Goal: Use online tool/utility: Utilize a website feature to perform a specific function

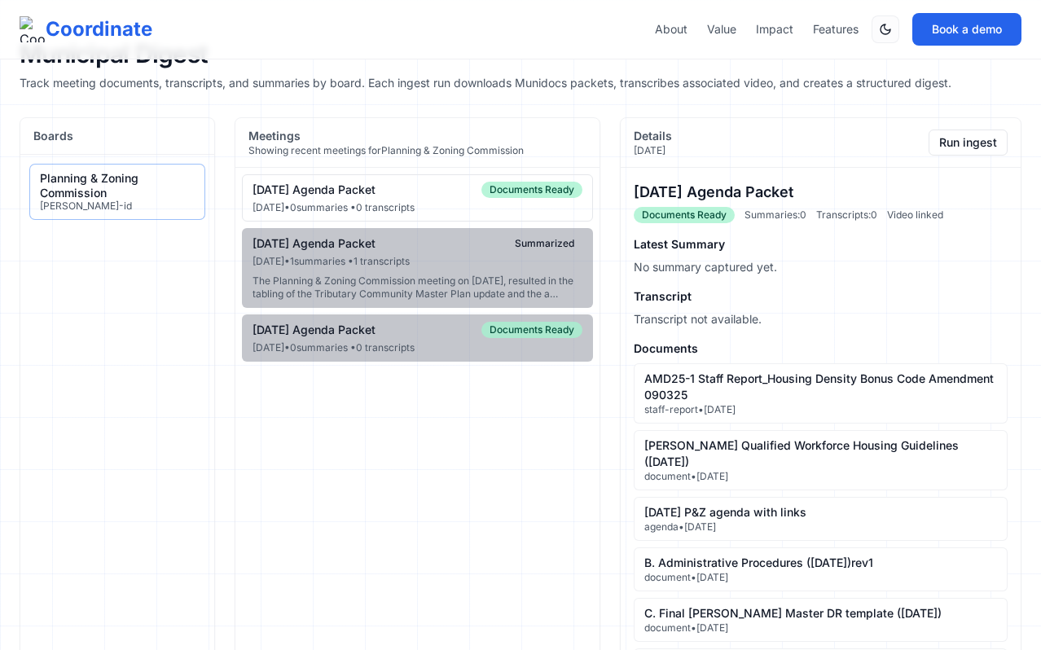
click at [443, 201] on div "[DATE] • 0 summaries • 0 transcripts" at bounding box center [417, 207] width 330 height 13
click at [458, 197] on div "[DATE] Agenda Packet Documents Ready" at bounding box center [417, 190] width 330 height 16
click at [954, 147] on button "Run ingest" at bounding box center [967, 142] width 79 height 26
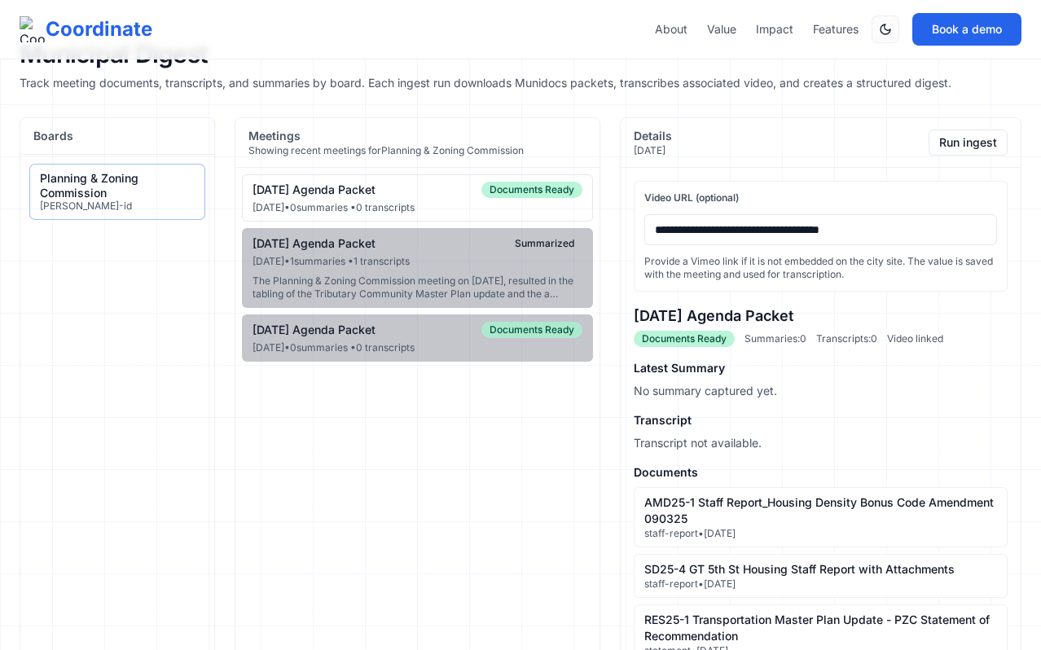
click at [375, 192] on div "[DATE] Agenda Packet" at bounding box center [313, 189] width 123 height 15
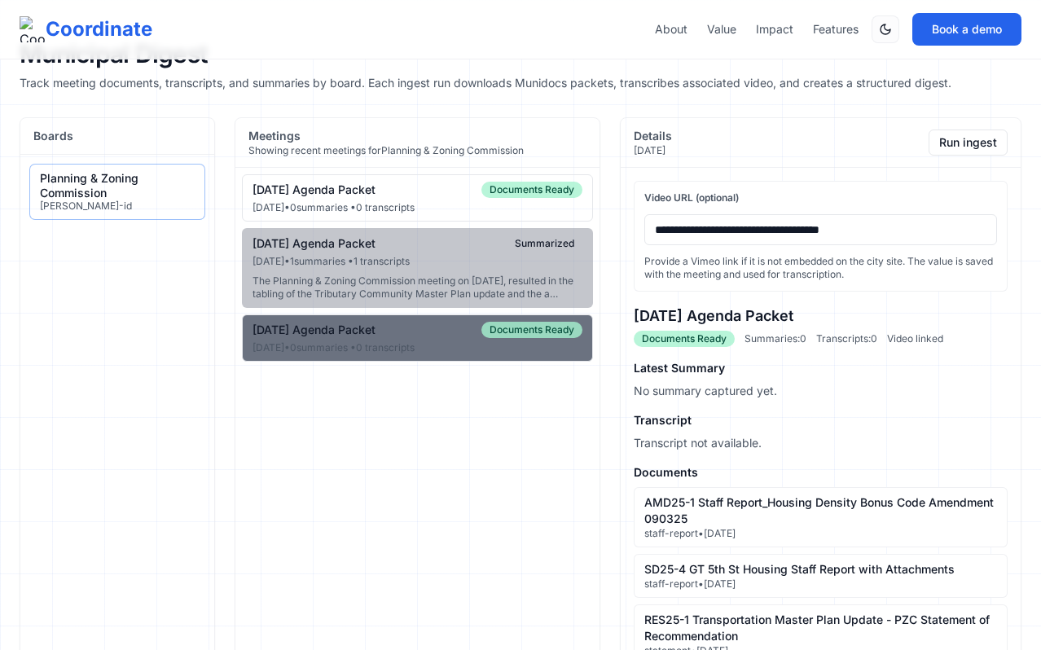
click at [406, 354] on div "[DATE] • 0 summaries • 0 transcripts" at bounding box center [417, 347] width 330 height 13
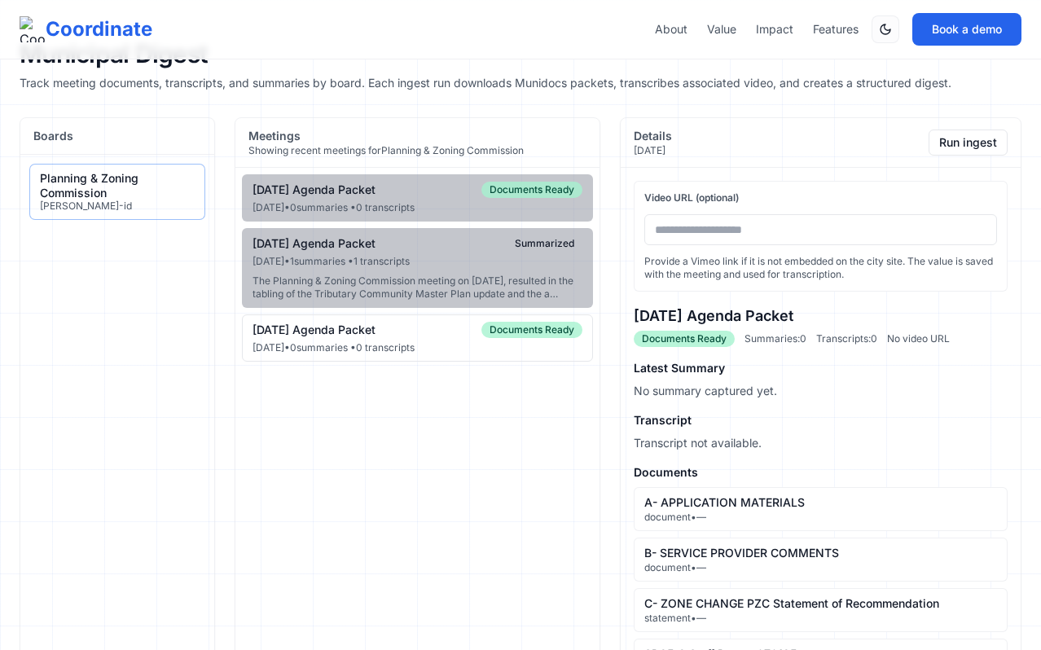
click at [760, 222] on input "Video URL (optional)" at bounding box center [820, 229] width 353 height 31
paste input "**********"
type input "**********"
click at [958, 143] on button "Run ingest" at bounding box center [967, 142] width 79 height 26
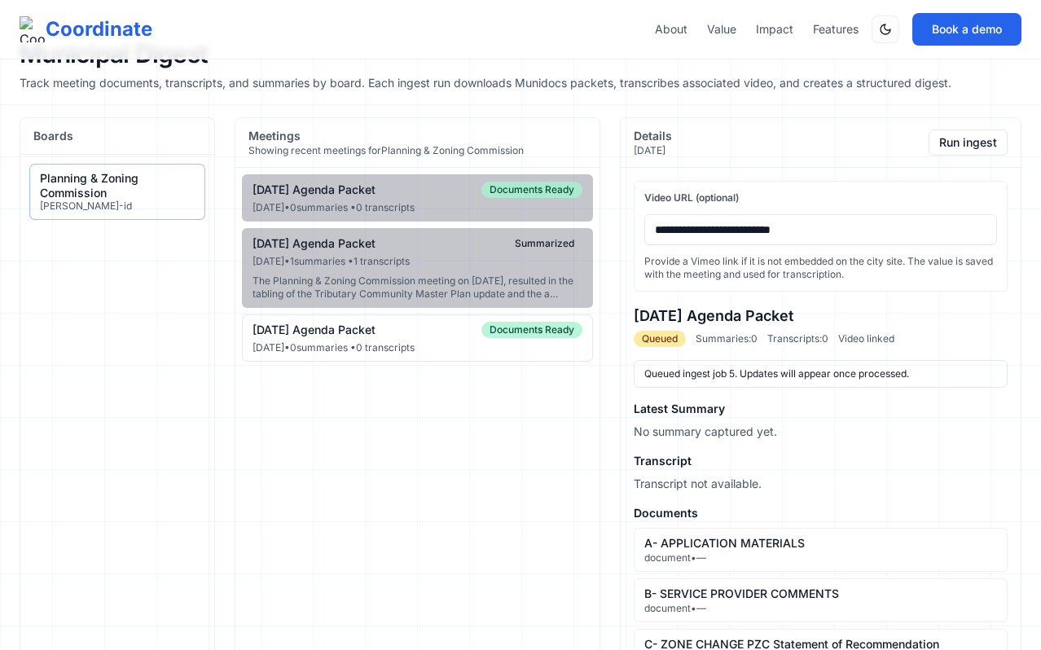
click at [335, 338] on div "[DATE] Agenda Packet Documents Ready" at bounding box center [417, 330] width 330 height 16
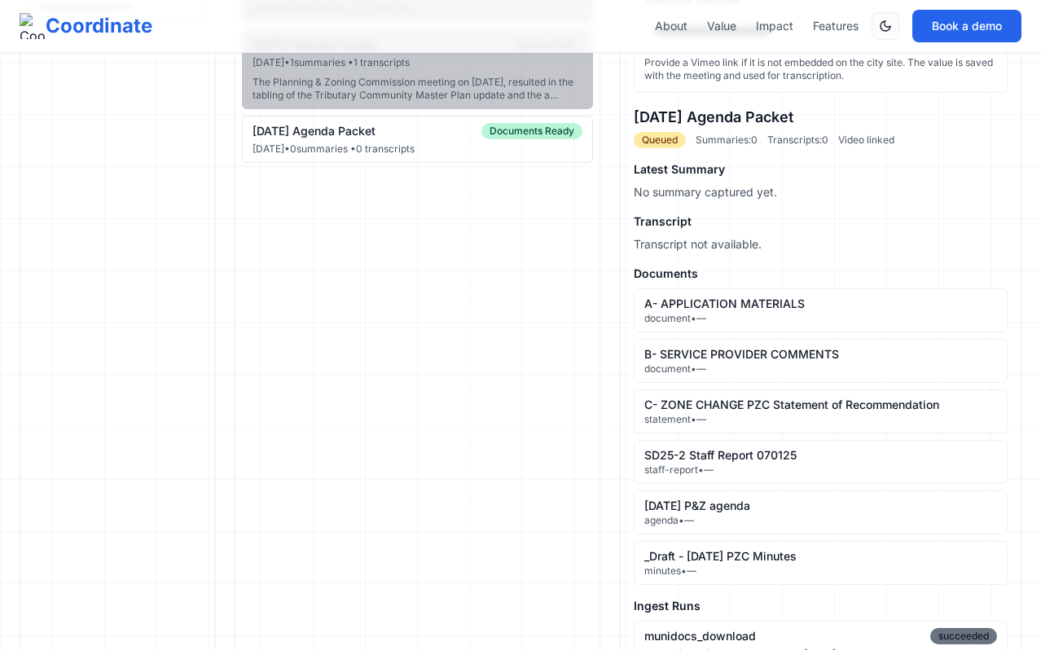
scroll to position [195, 0]
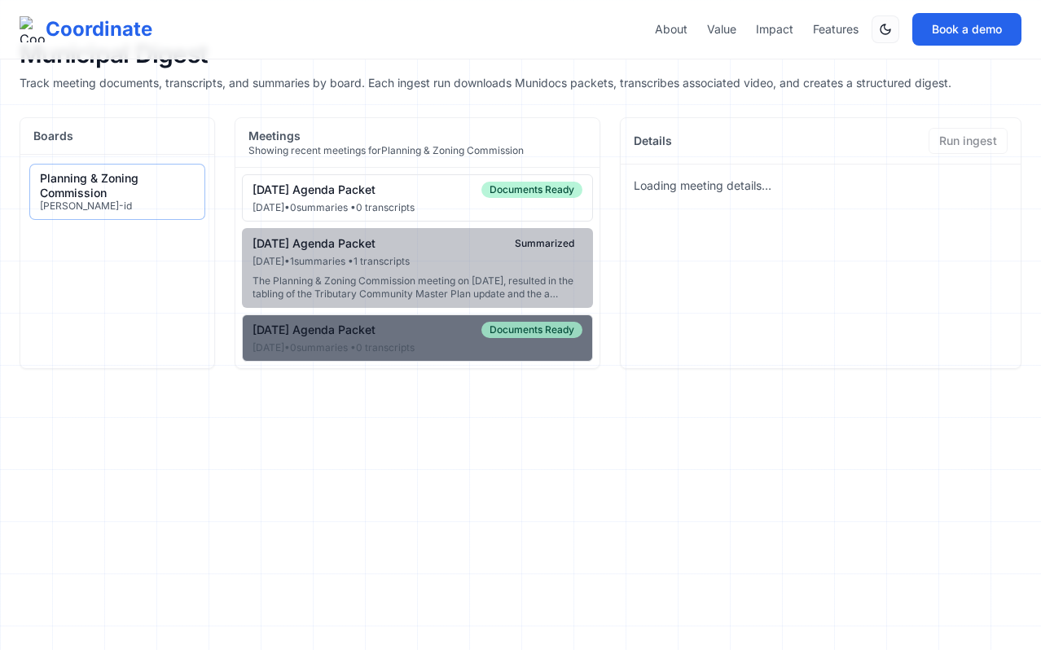
click at [449, 354] on div "[DATE] • 0 summaries • 0 transcripts" at bounding box center [417, 347] width 330 height 13
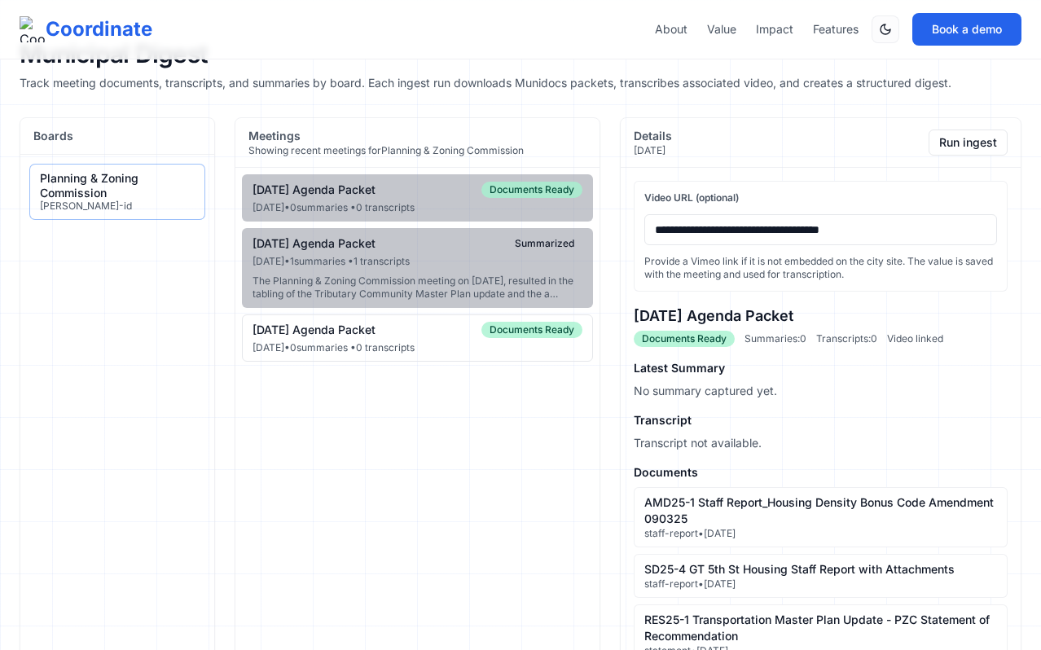
type input "**********"
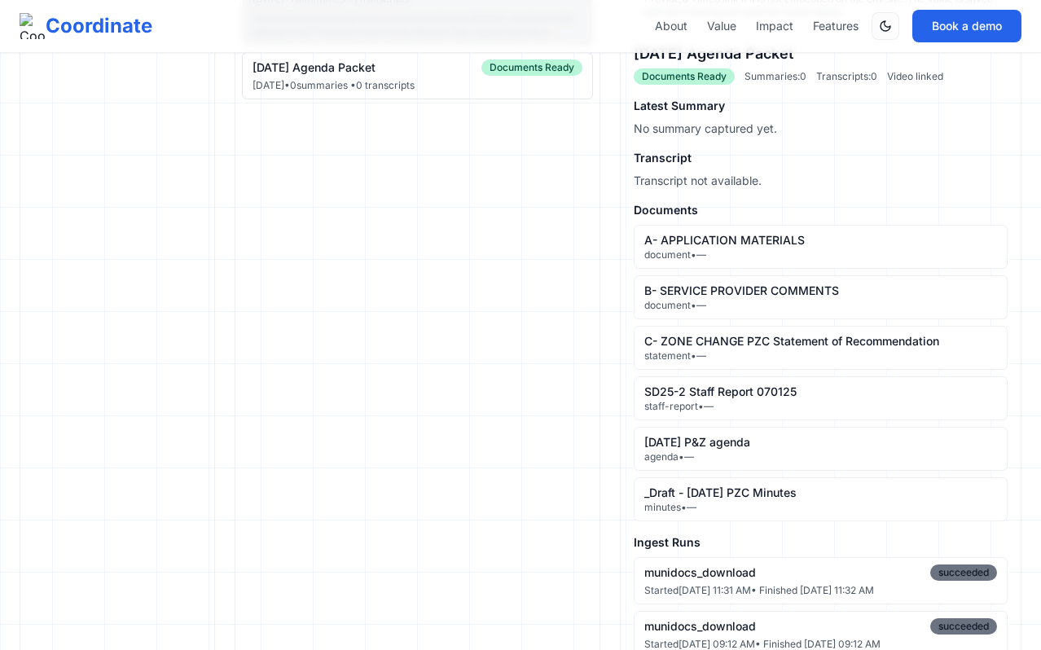
scroll to position [268, 0]
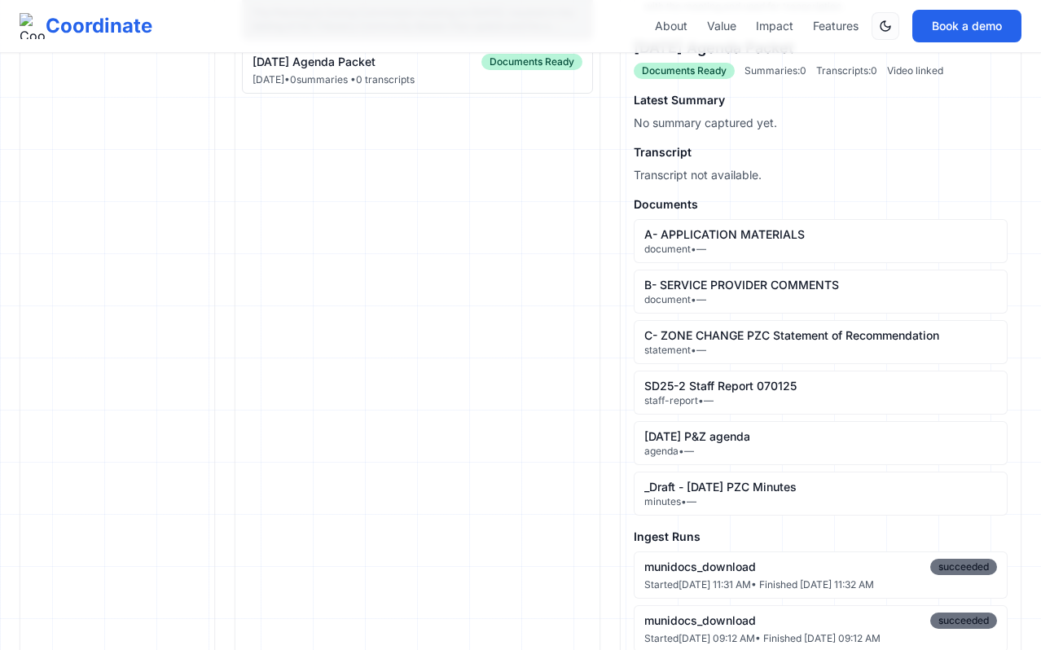
click at [742, 387] on div "SD25-2 Staff Report 070125" at bounding box center [820, 386] width 353 height 16
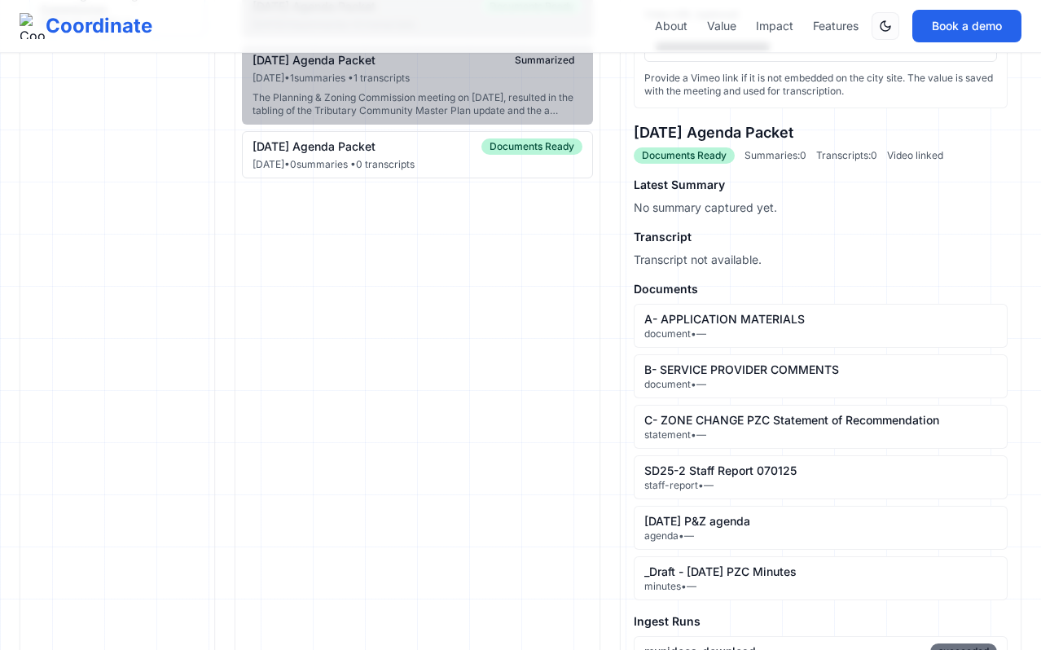
scroll to position [179, 0]
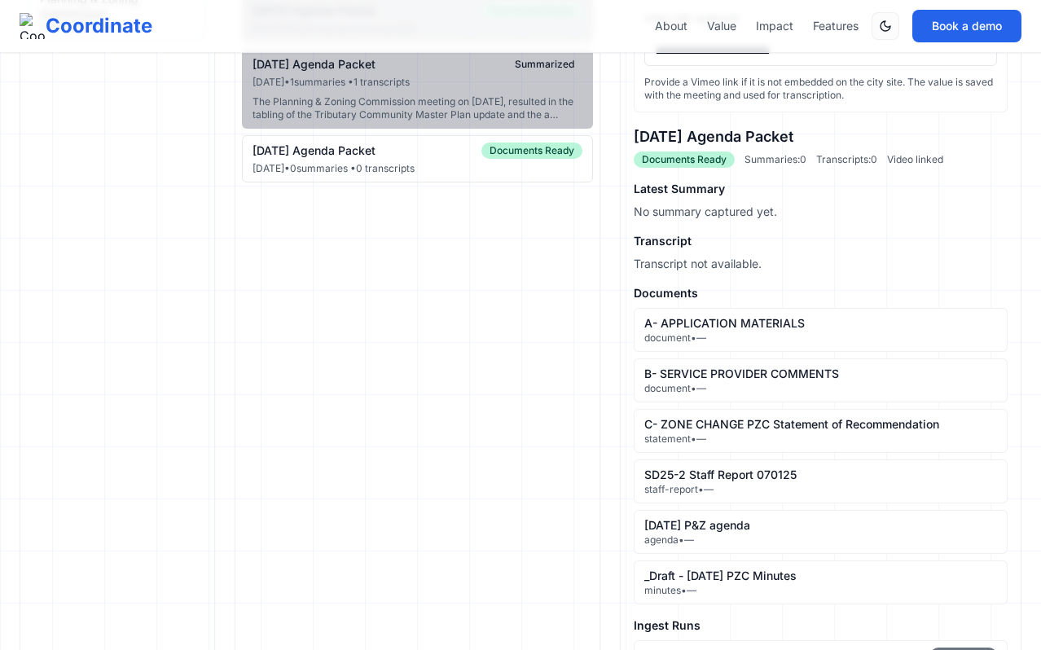
click at [502, 175] on div "[DATE] • 0 summaries • 0 transcripts" at bounding box center [417, 168] width 330 height 13
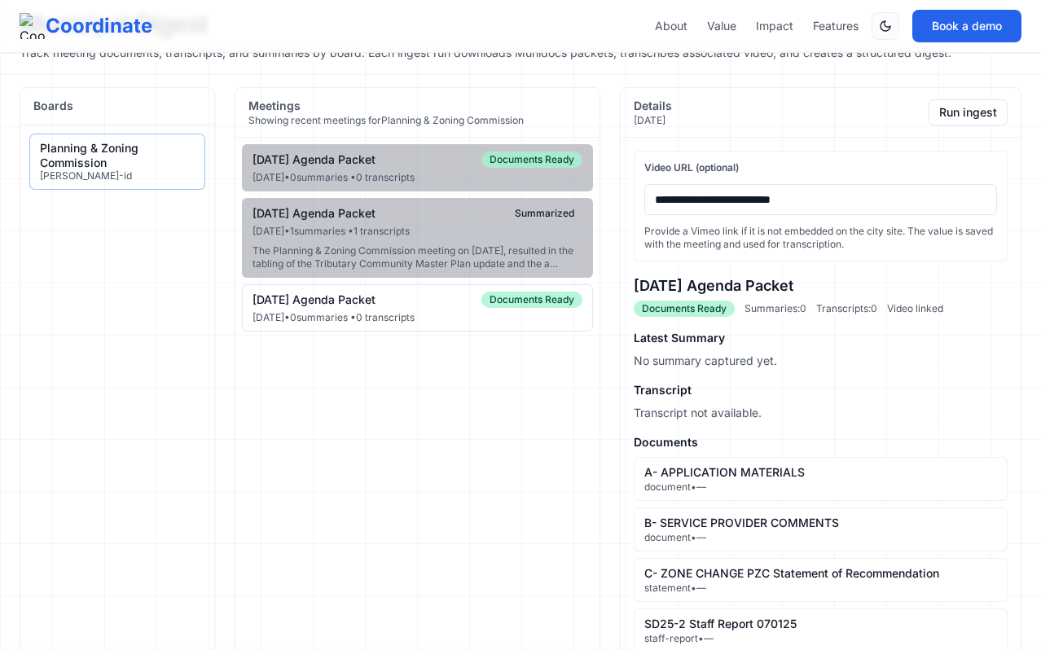
scroll to position [0, 0]
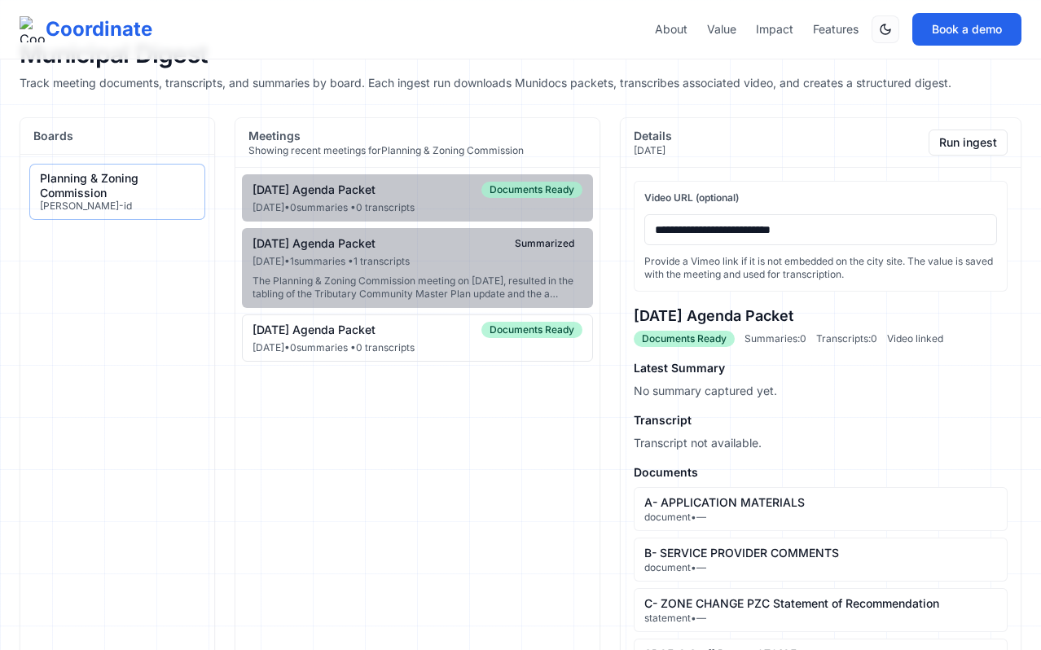
click at [752, 230] on input "**********" at bounding box center [820, 229] width 353 height 31
click at [976, 142] on button "Run ingest" at bounding box center [967, 142] width 79 height 26
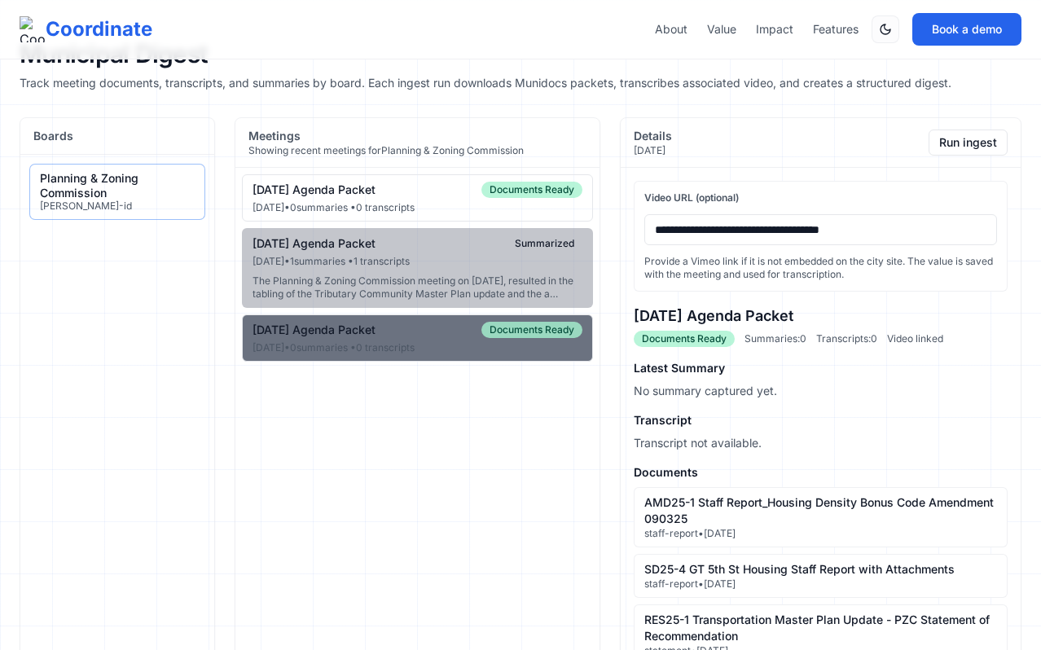
click at [445, 338] on div "[DATE] Agenda Packet Documents Ready" at bounding box center [417, 330] width 330 height 16
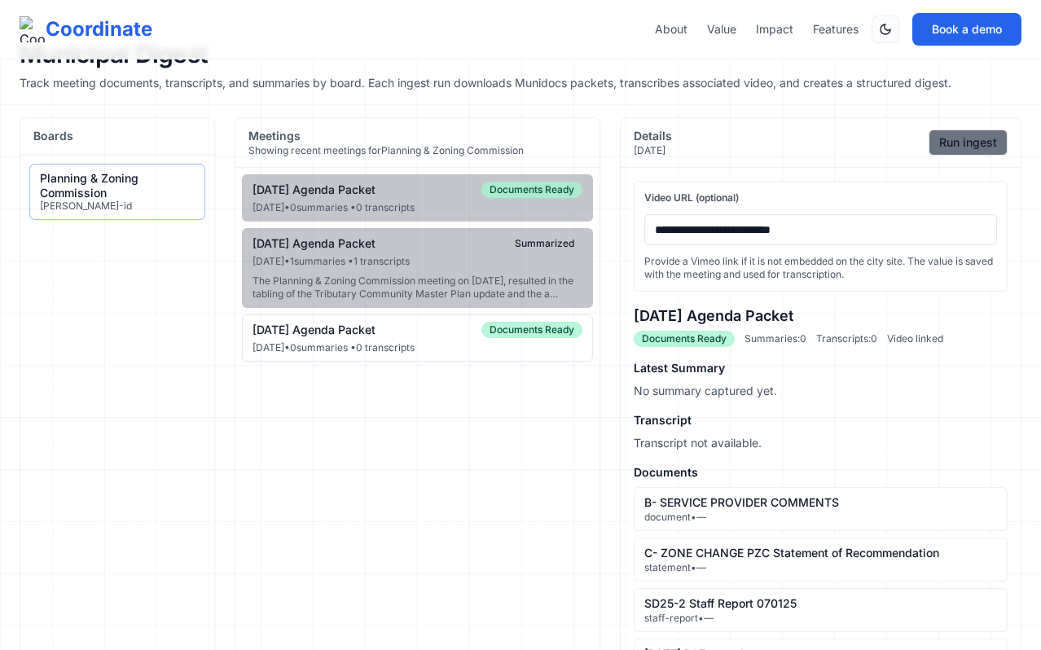
click at [974, 149] on button "Run ingest" at bounding box center [967, 142] width 79 height 26
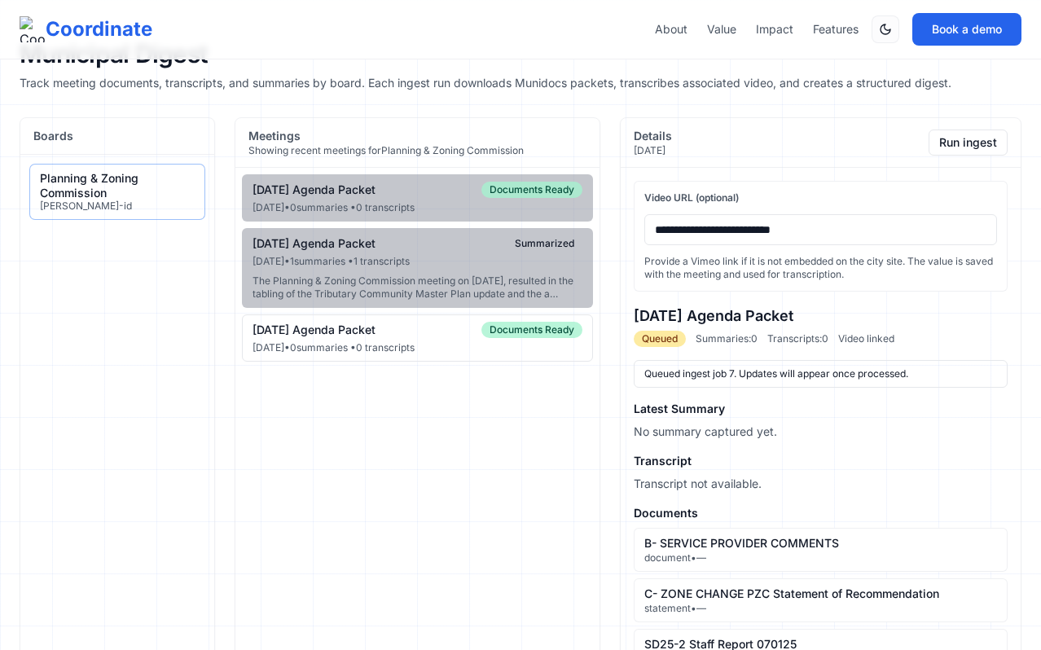
click at [471, 354] on div "[DATE] • 0 summaries • 0 transcripts" at bounding box center [417, 347] width 330 height 13
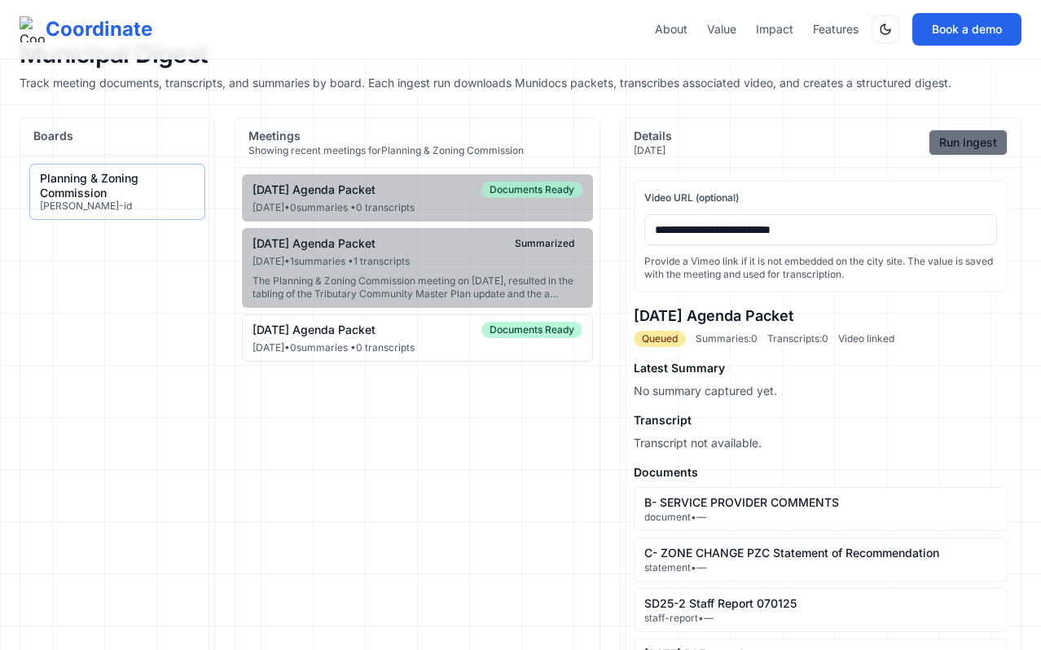
click at [963, 143] on button "Run ingest" at bounding box center [967, 142] width 79 height 26
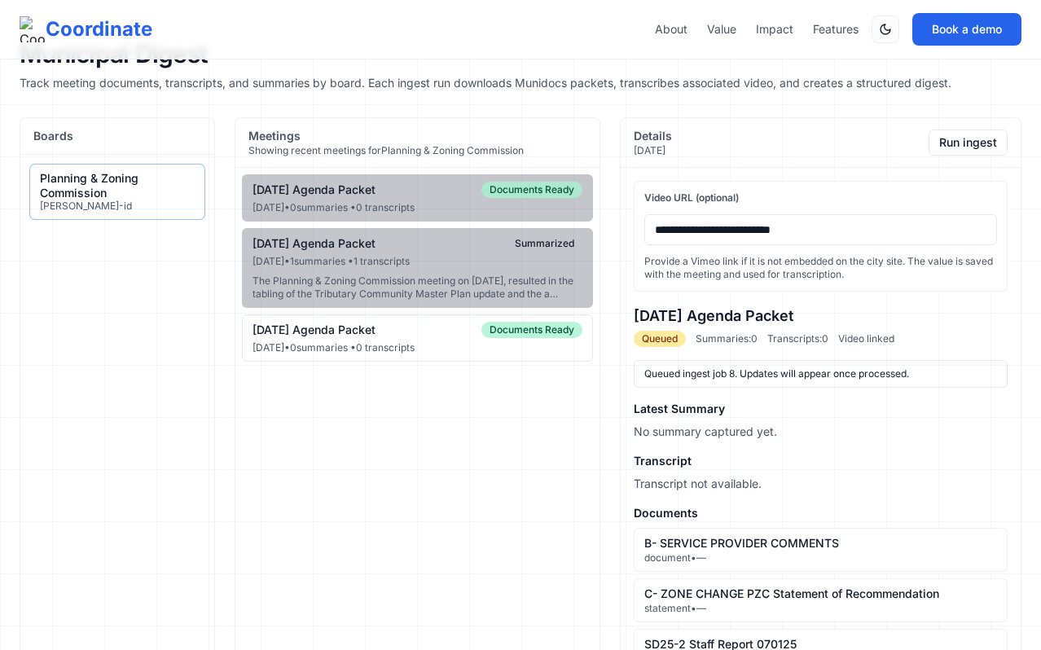
click at [52, 289] on aside "Boards Planning & Zoning Commission [PERSON_NAME]-id" at bounding box center [117, 626] width 195 height 1019
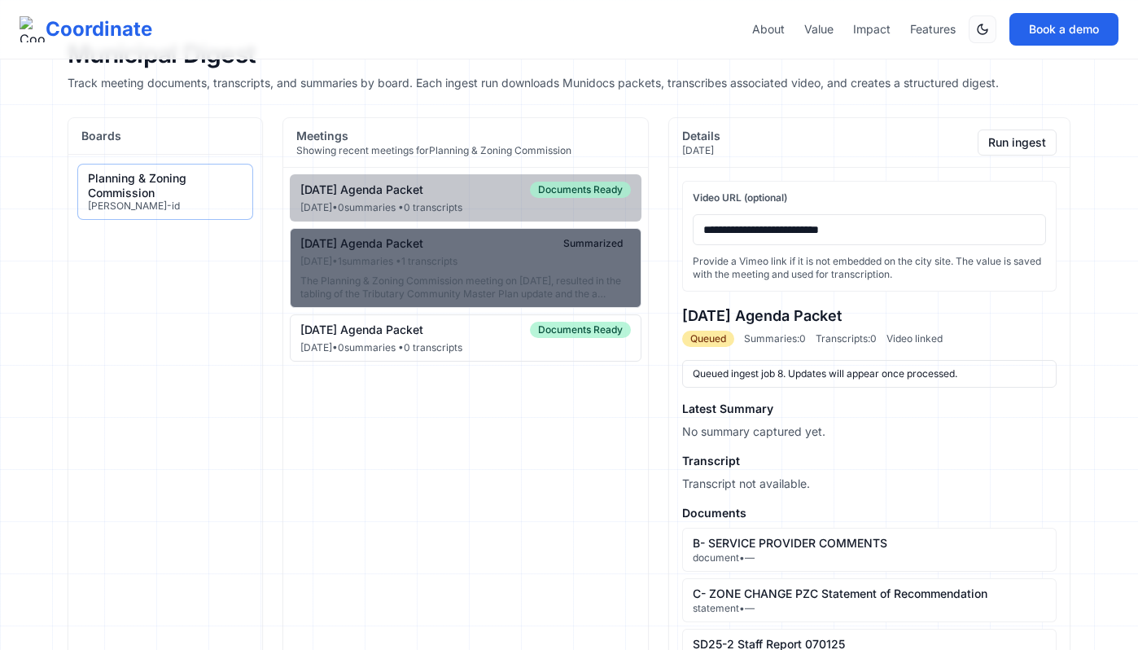
click at [385, 265] on div "[DATE] • 1 summaries • 1 transcripts" at bounding box center [465, 261] width 331 height 13
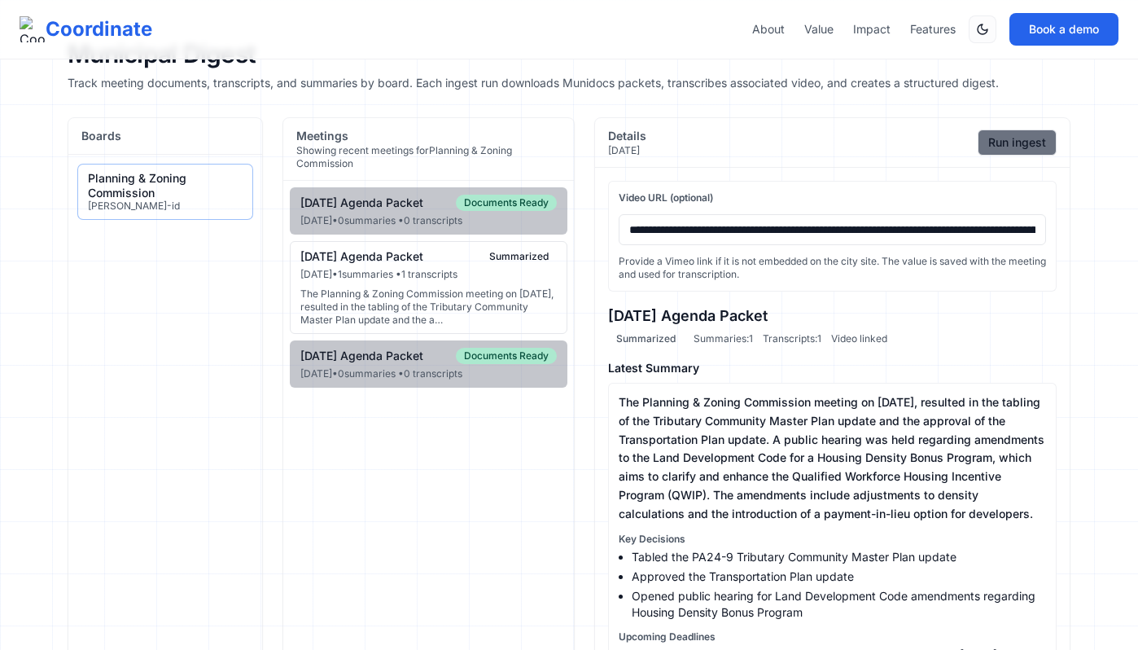
click at [1032, 138] on button "Run ingest" at bounding box center [1017, 142] width 79 height 26
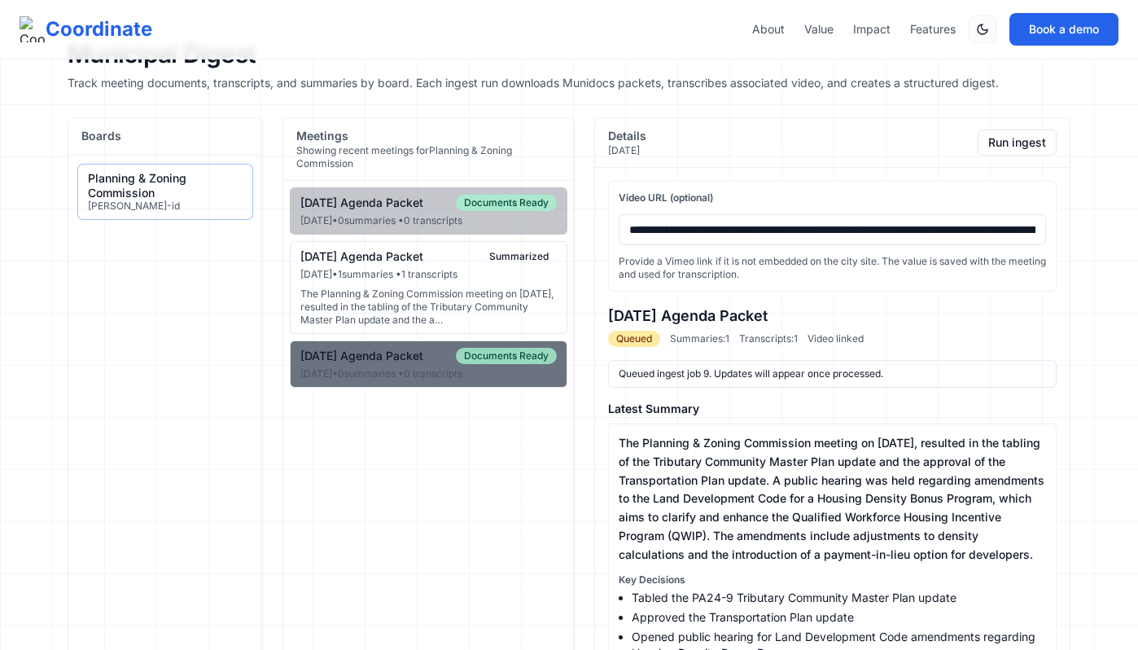
click at [412, 363] on div "[DATE] Agenda Packet" at bounding box center [361, 356] width 123 height 15
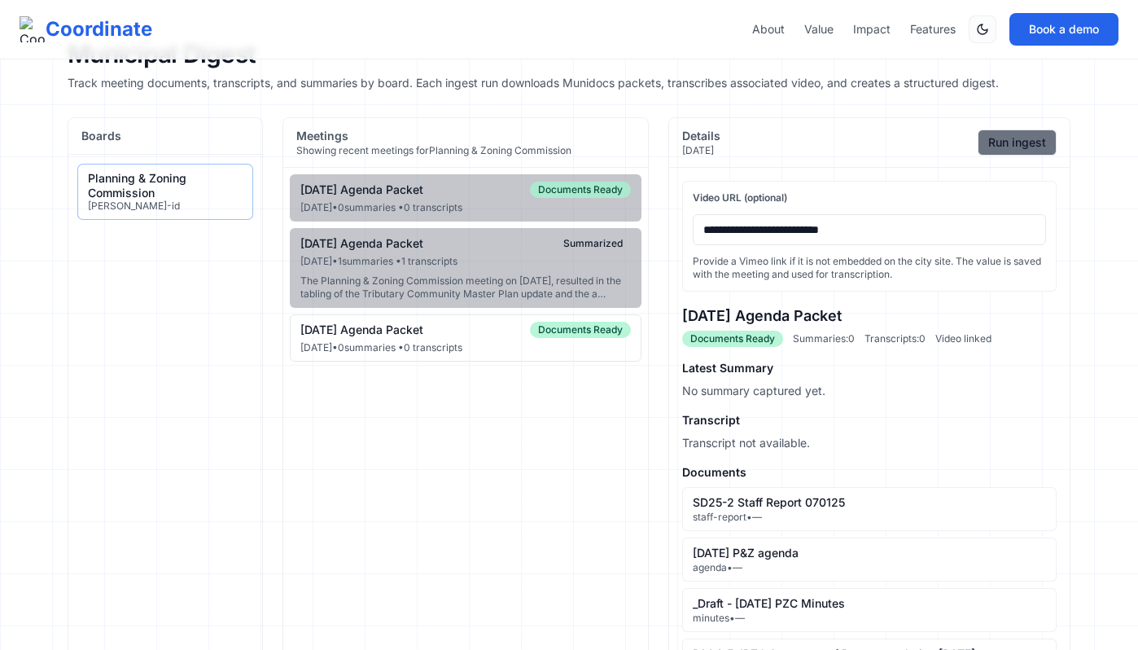
click at [1028, 137] on button "Run ingest" at bounding box center [1017, 142] width 79 height 26
